Goal: Task Accomplishment & Management: Use online tool/utility

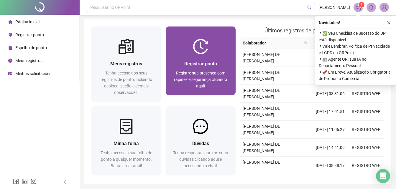
click at [216, 49] on div at bounding box center [201, 46] width 70 height 15
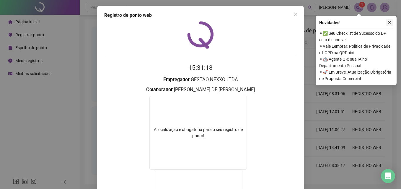
click at [392, 19] on button "button" at bounding box center [389, 22] width 7 height 7
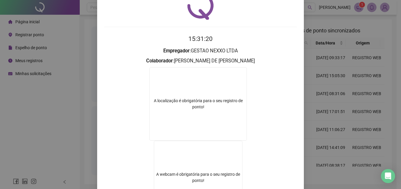
scroll to position [7, 0]
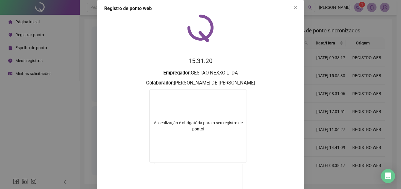
click at [342, 49] on div "Registro [PERSON_NAME] web 15:31:20 Empregador : GESTAO NEXXO LTDA Colaborador …" at bounding box center [200, 94] width 401 height 189
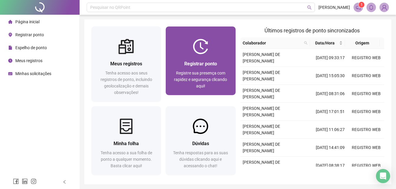
click at [191, 61] on span "Registrar ponto" at bounding box center [200, 64] width 33 height 6
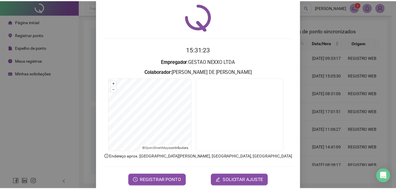
scroll to position [28, 0]
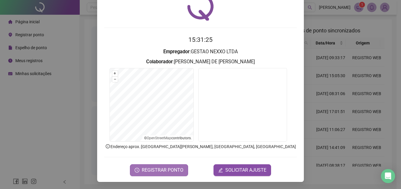
click at [148, 167] on span "REGISTRAR PONTO" at bounding box center [163, 170] width 42 height 7
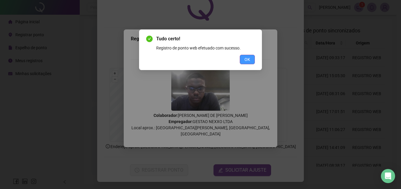
click at [249, 58] on span "OK" at bounding box center [247, 59] width 6 height 6
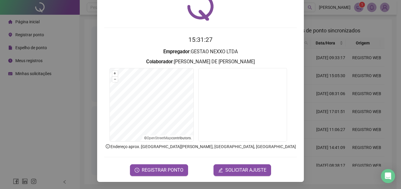
click at [359, 84] on div "Registro [PERSON_NAME] web 15:31:27 Empregador : GESTAO NEXXO LTDA Colaborador …" at bounding box center [200, 94] width 401 height 189
